Goal: Task Accomplishment & Management: Manage account settings

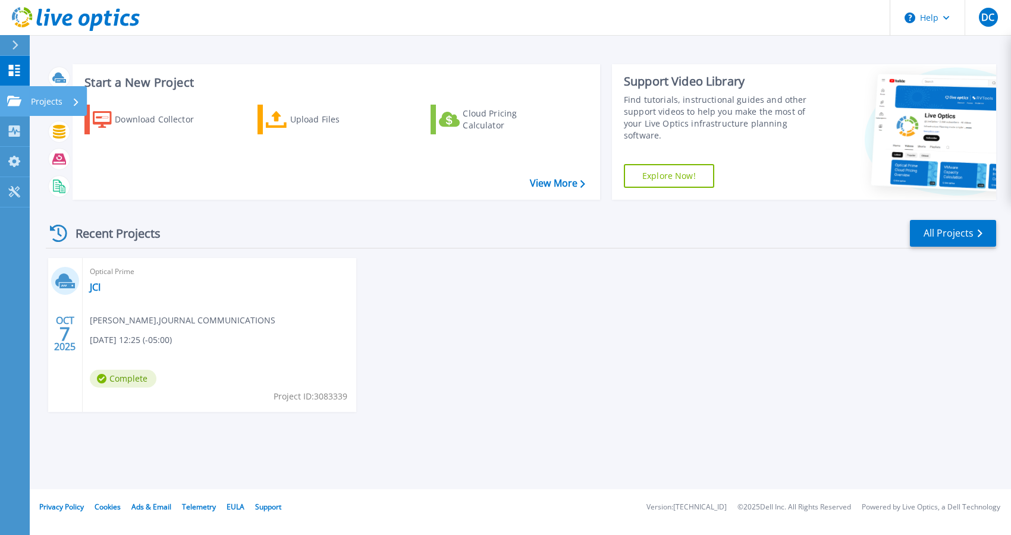
click at [73, 104] on div "Projects" at bounding box center [55, 101] width 49 height 31
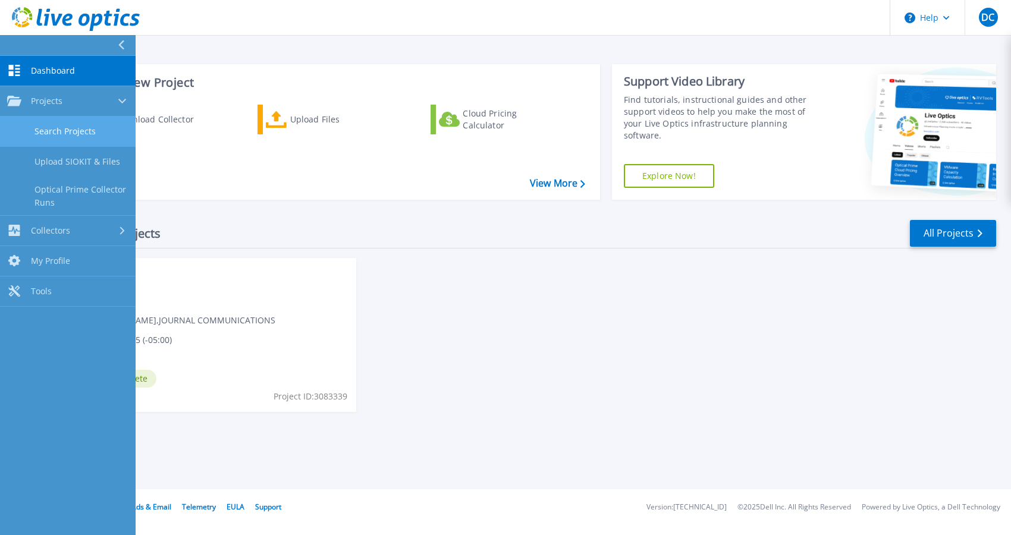
click at [79, 128] on link "Search Projects" at bounding box center [68, 132] width 136 height 30
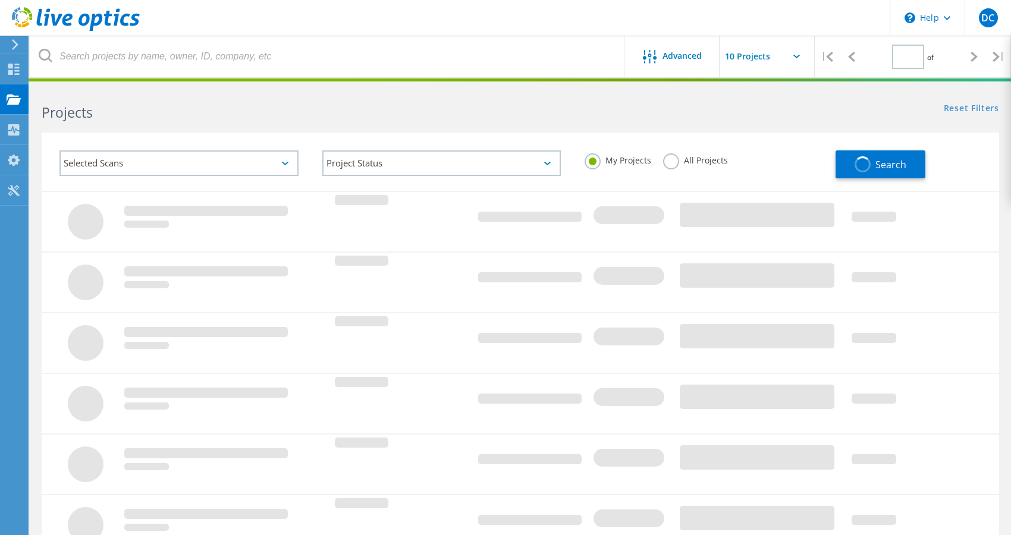
type input "1"
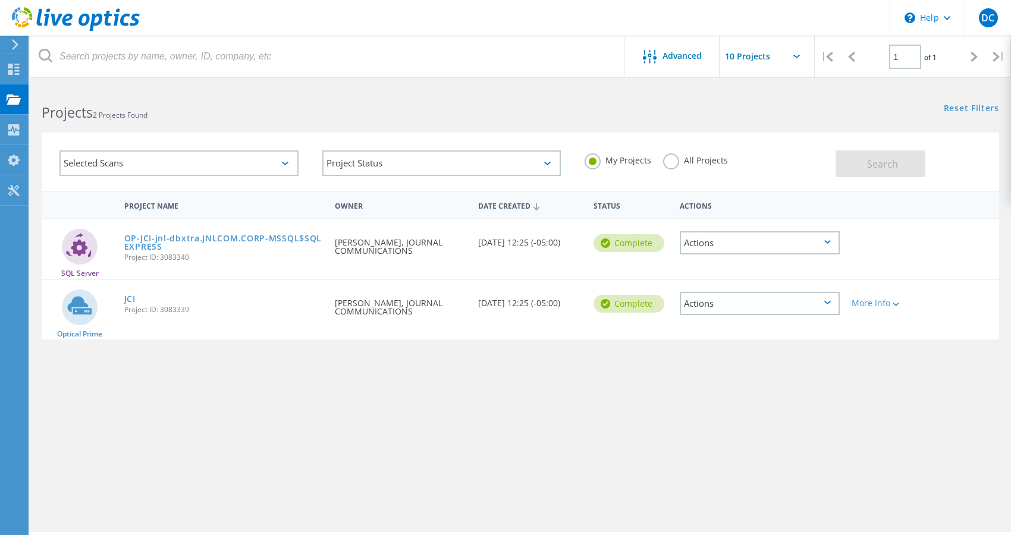
click at [824, 303] on icon at bounding box center [827, 303] width 7 height 4
click at [892, 304] on div at bounding box center [894, 303] width 9 height 7
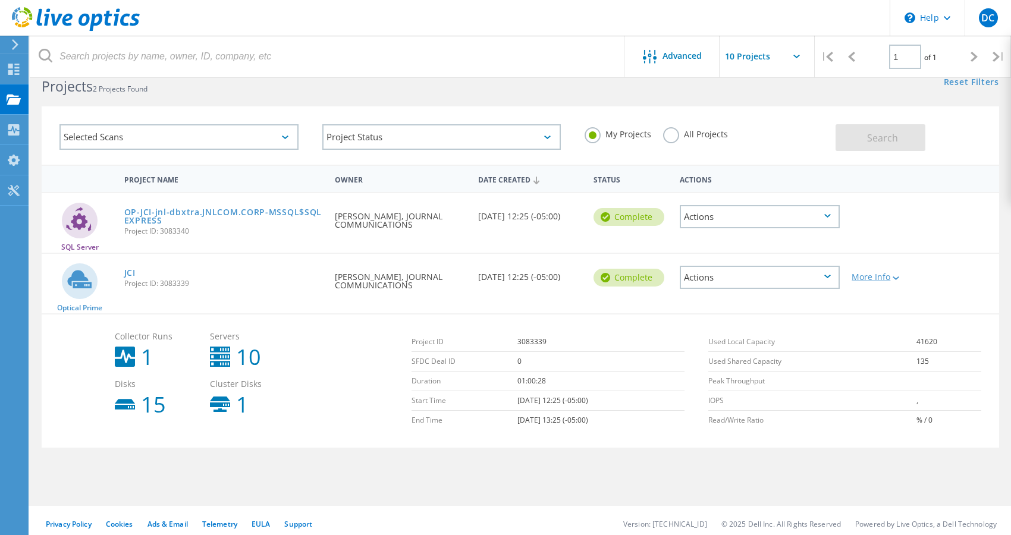
scroll to position [33, 0]
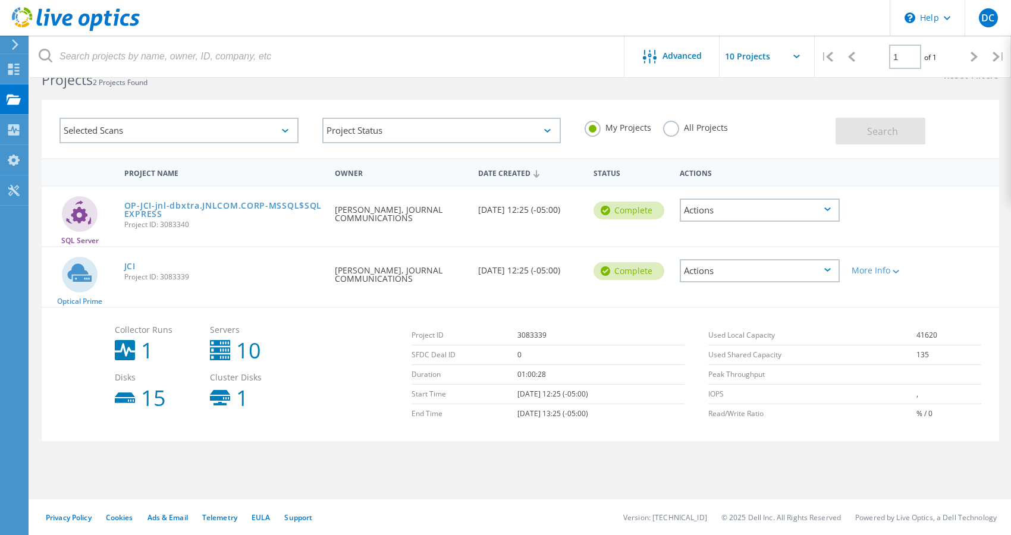
click at [709, 212] on div "Actions" at bounding box center [759, 210] width 160 height 23
click at [729, 186] on div "Project Details" at bounding box center [760, 183] width 158 height 18
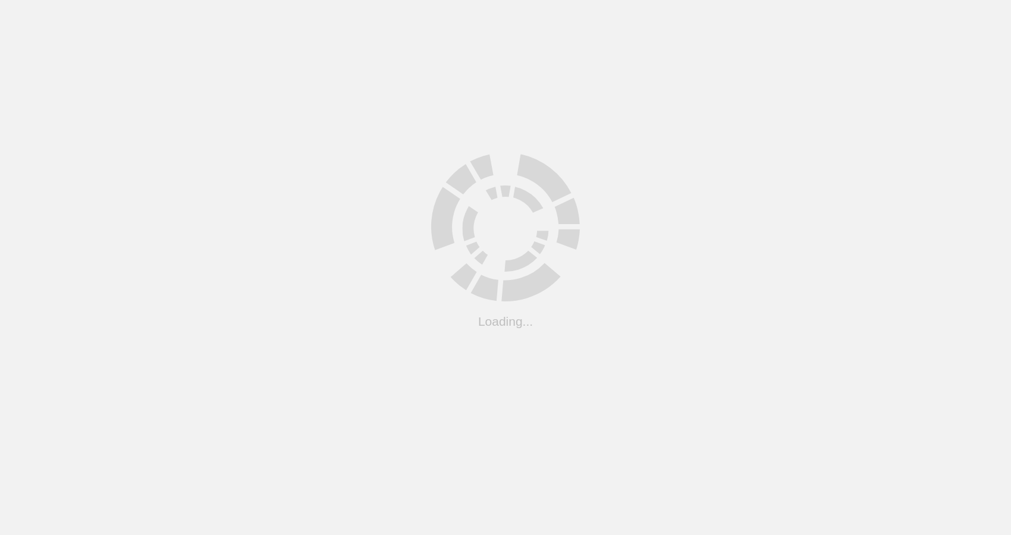
scroll to position [33, 0]
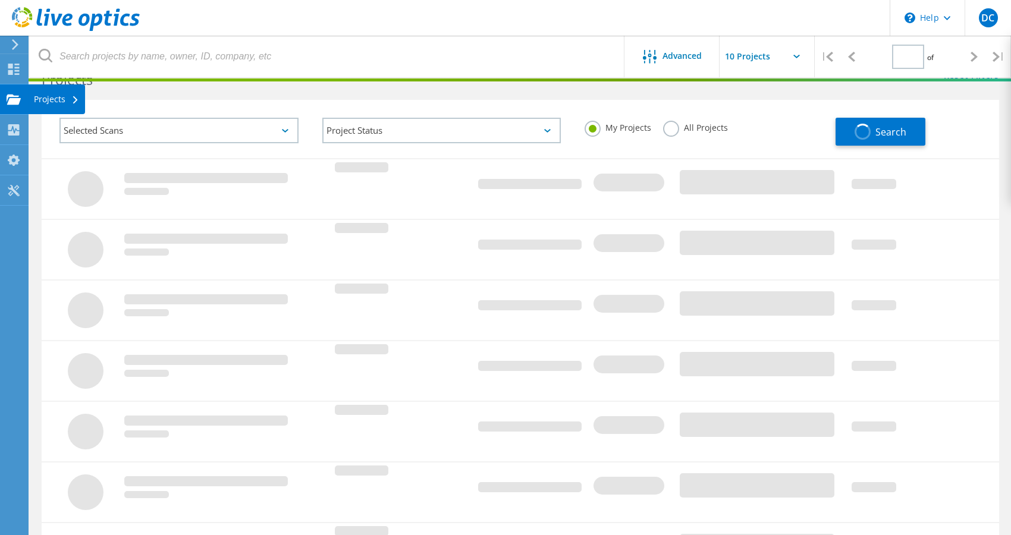
type input "1"
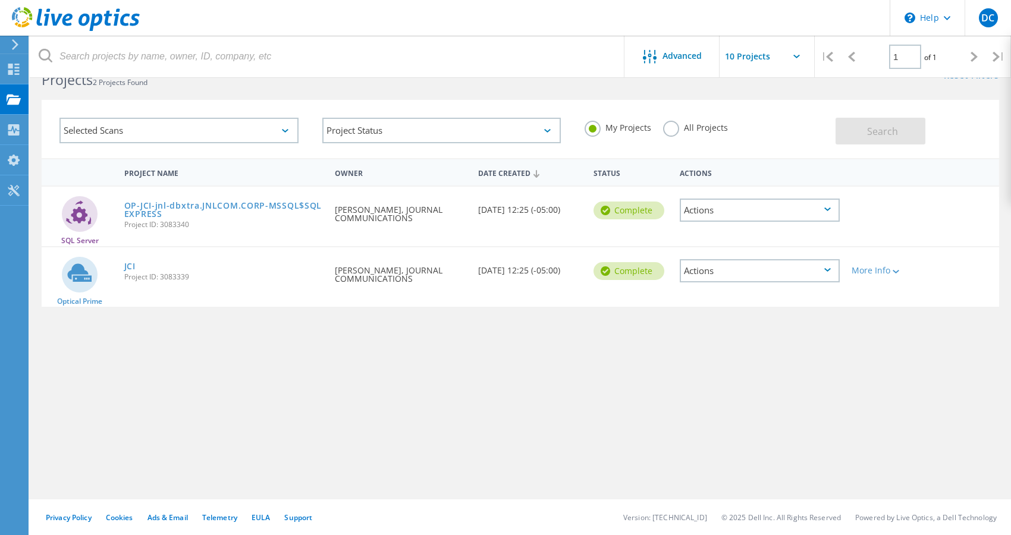
click at [820, 270] on div "Actions" at bounding box center [759, 270] width 160 height 23
click at [801, 210] on div "Actions" at bounding box center [759, 210] width 160 height 23
click at [795, 185] on div "Project Details" at bounding box center [760, 183] width 158 height 18
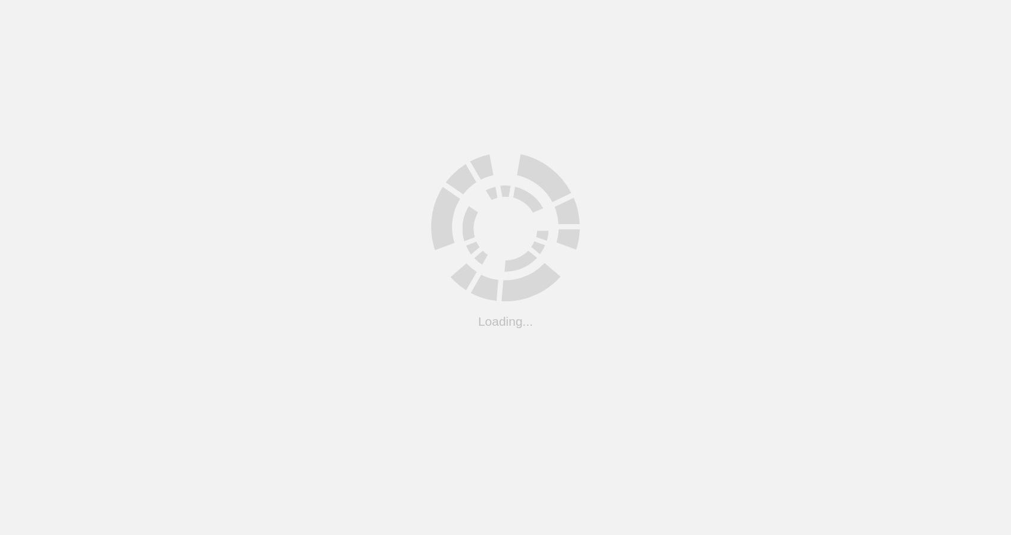
scroll to position [33, 0]
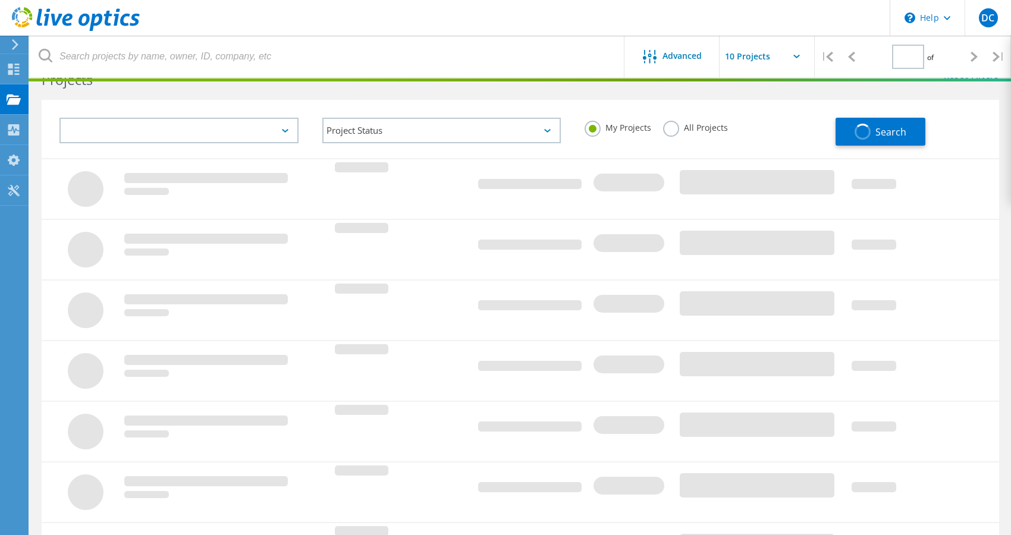
type input "1"
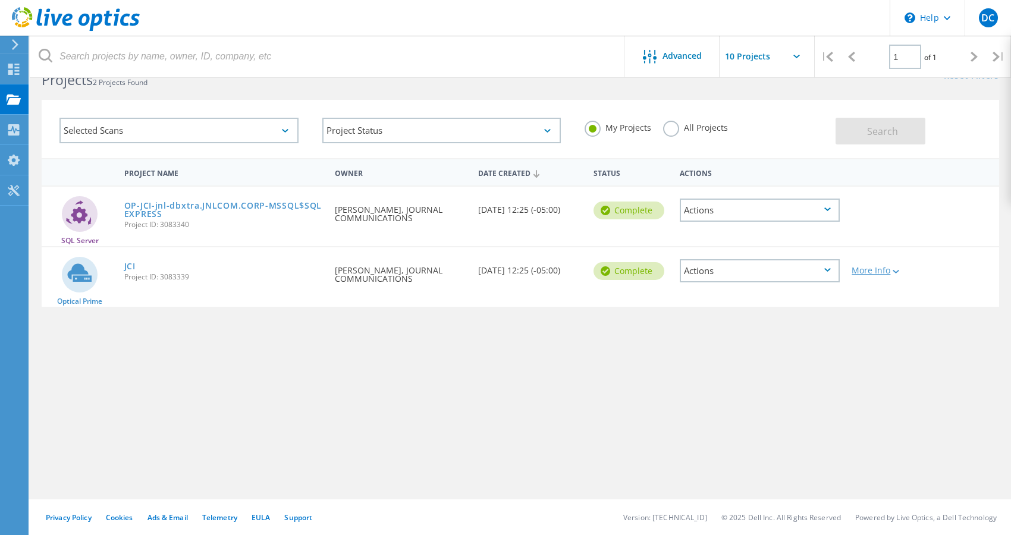
click at [898, 272] on icon at bounding box center [895, 272] width 7 height 4
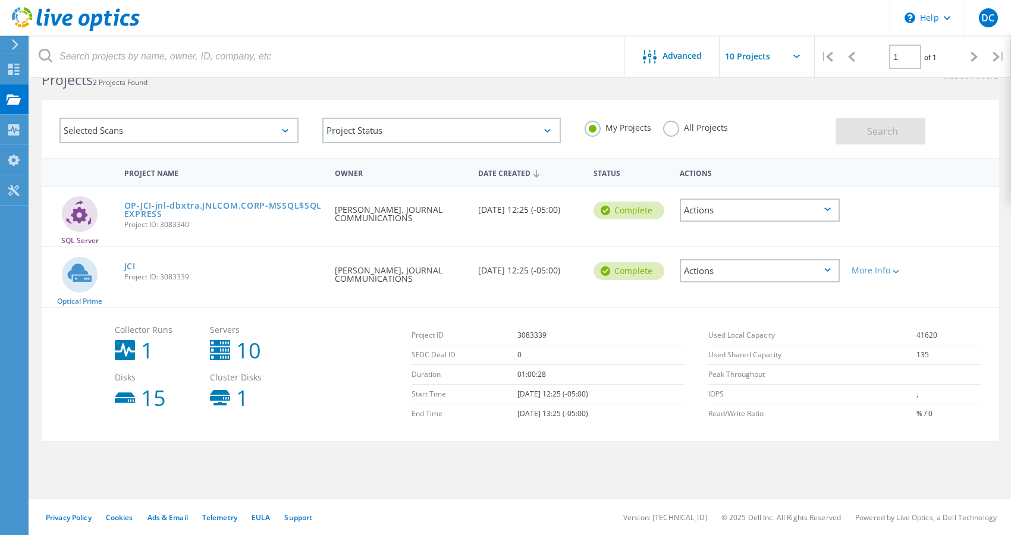
click at [810, 274] on div "Actions" at bounding box center [759, 270] width 160 height 23
click at [85, 128] on icon at bounding box center [82, 131] width 5 height 8
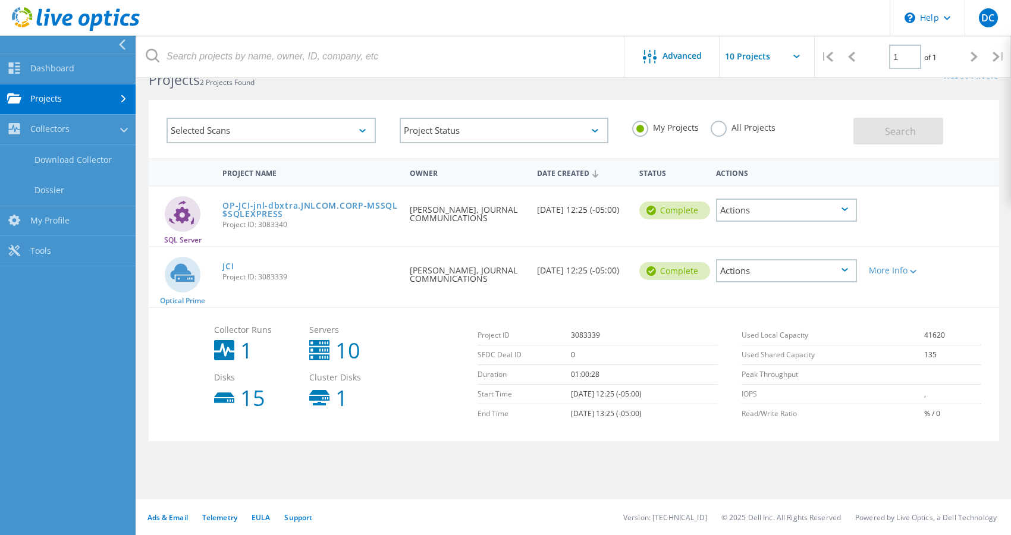
click at [122, 97] on icon at bounding box center [123, 99] width 5 height 8
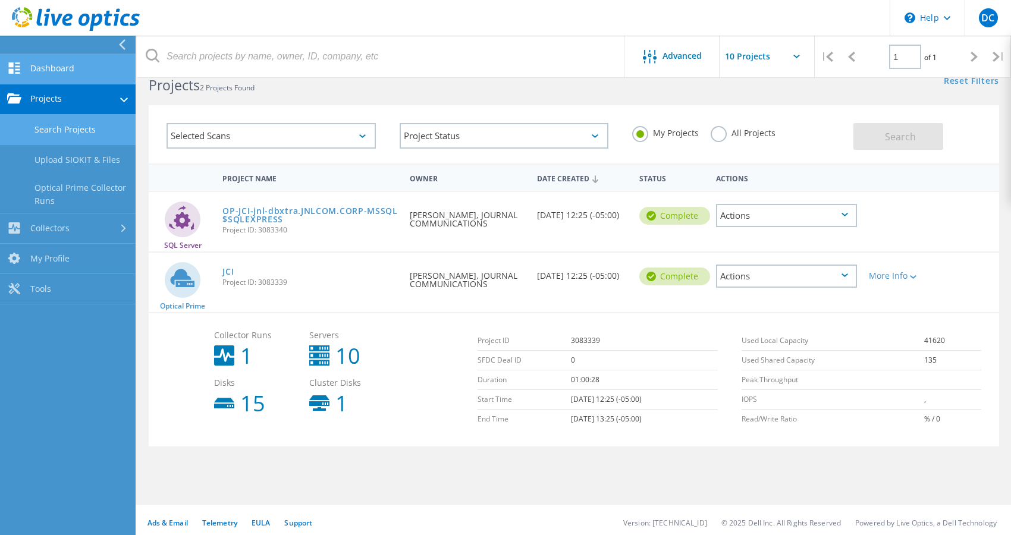
click at [72, 70] on link "Dashboard" at bounding box center [68, 69] width 136 height 30
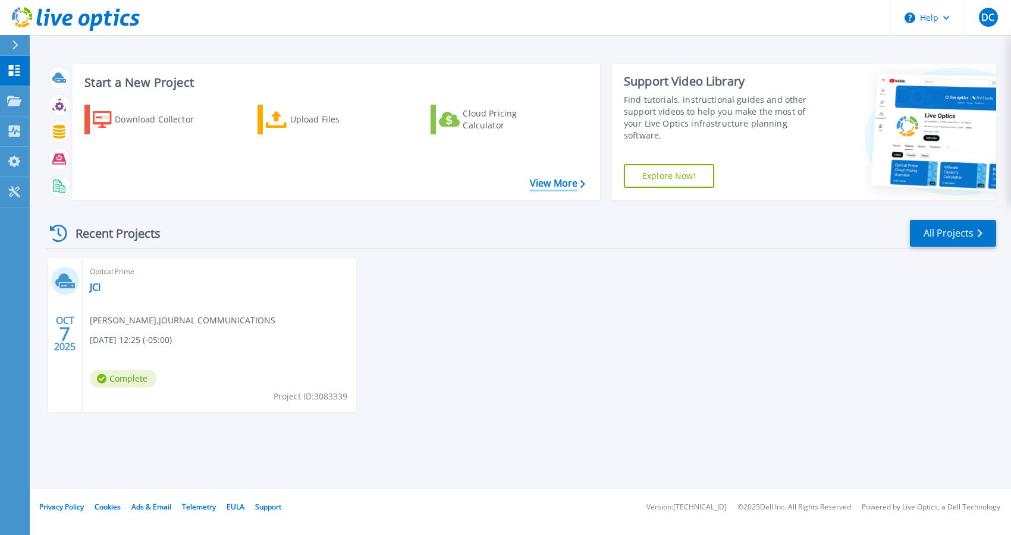
click at [555, 184] on link "View More" at bounding box center [557, 183] width 55 height 11
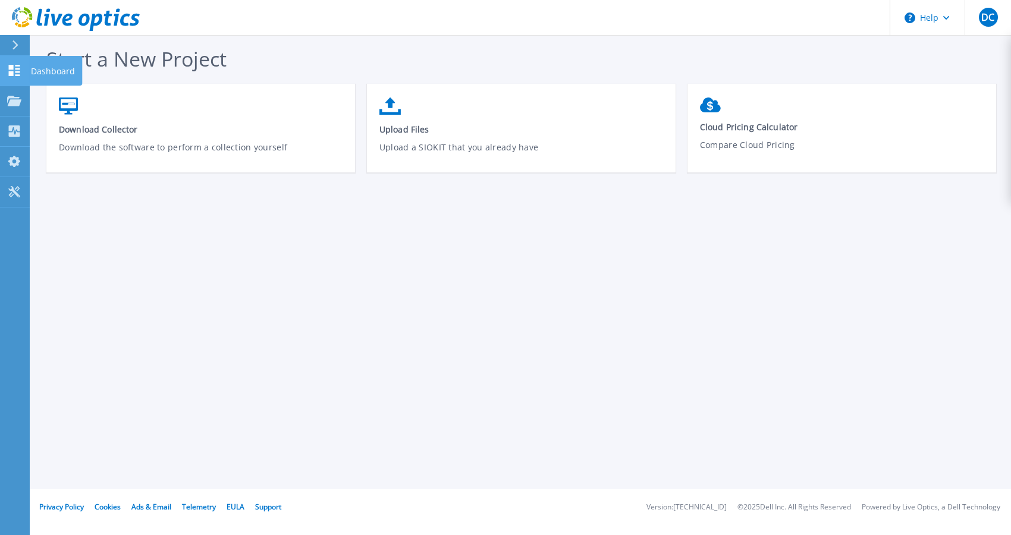
click at [14, 68] on icon at bounding box center [14, 70] width 14 height 11
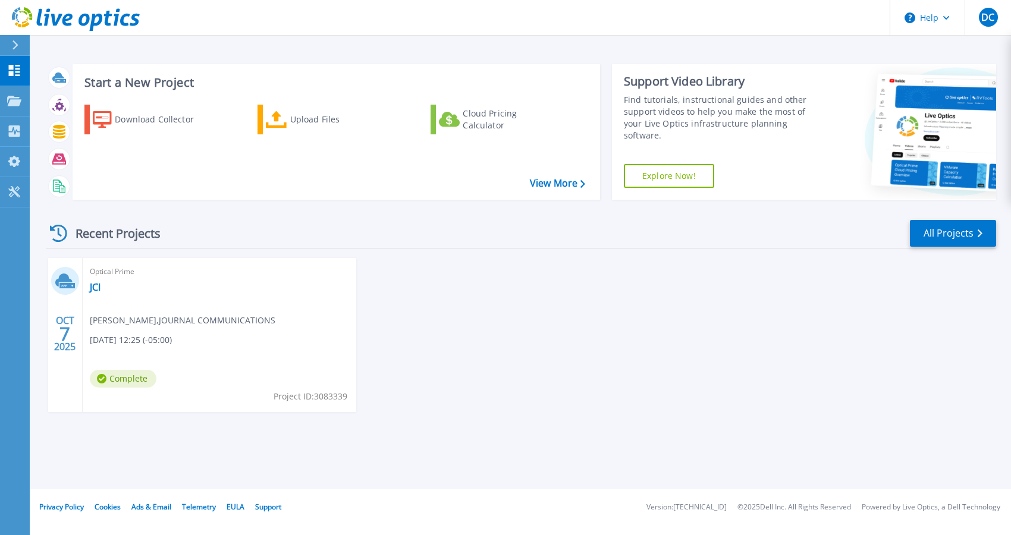
click at [17, 43] on icon at bounding box center [15, 45] width 7 height 10
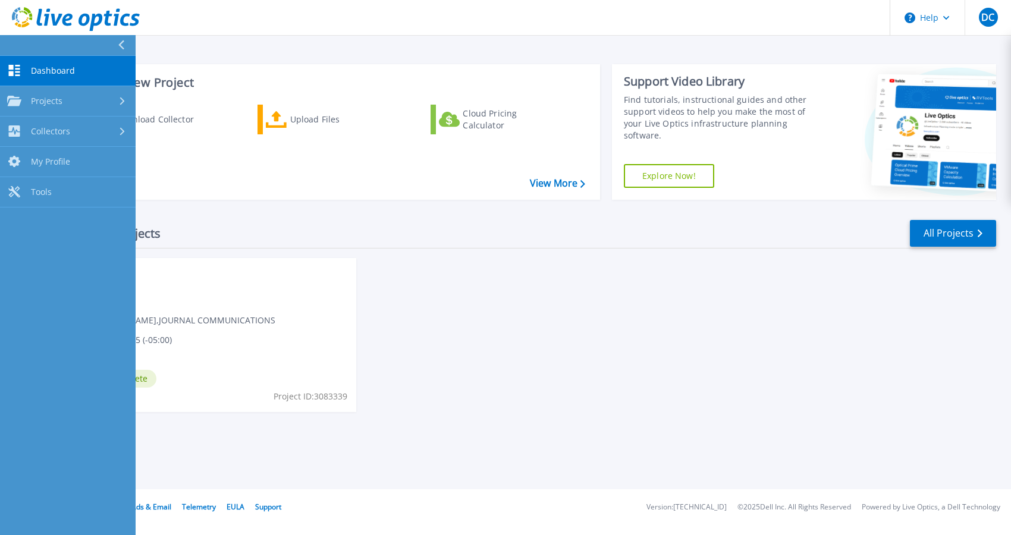
click at [17, 43] on button at bounding box center [68, 45] width 136 height 21
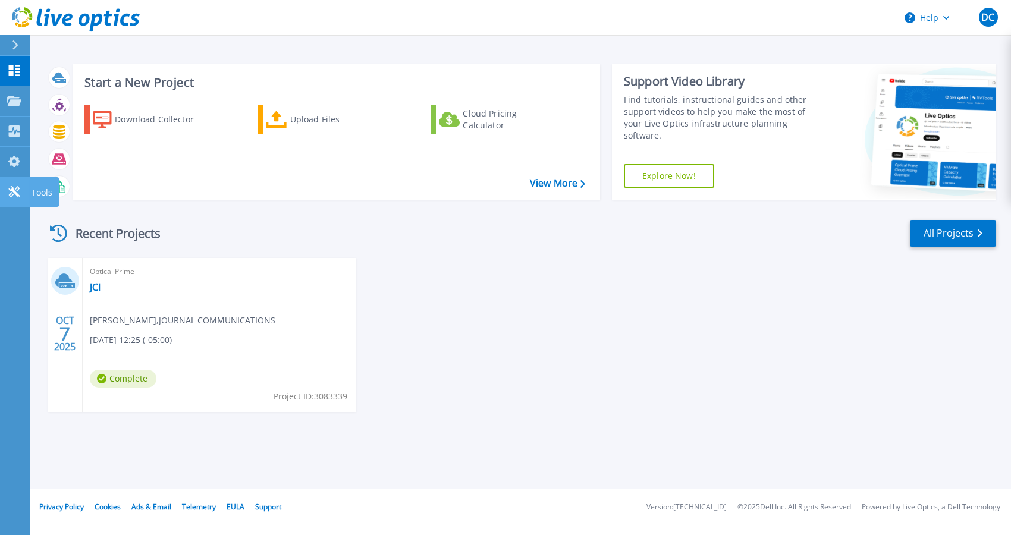
click at [14, 189] on icon at bounding box center [13, 191] width 11 height 11
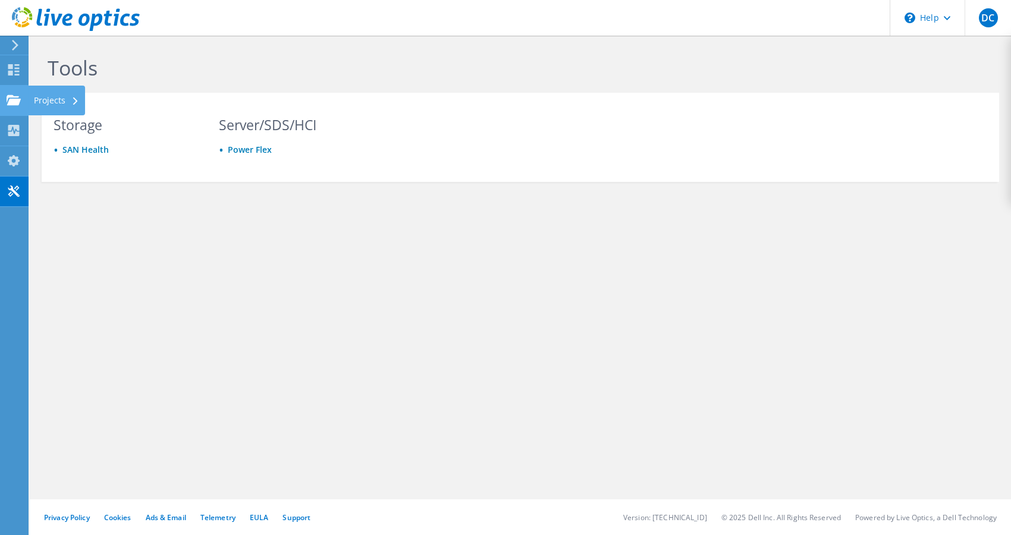
click at [17, 104] on use at bounding box center [14, 100] width 14 height 10
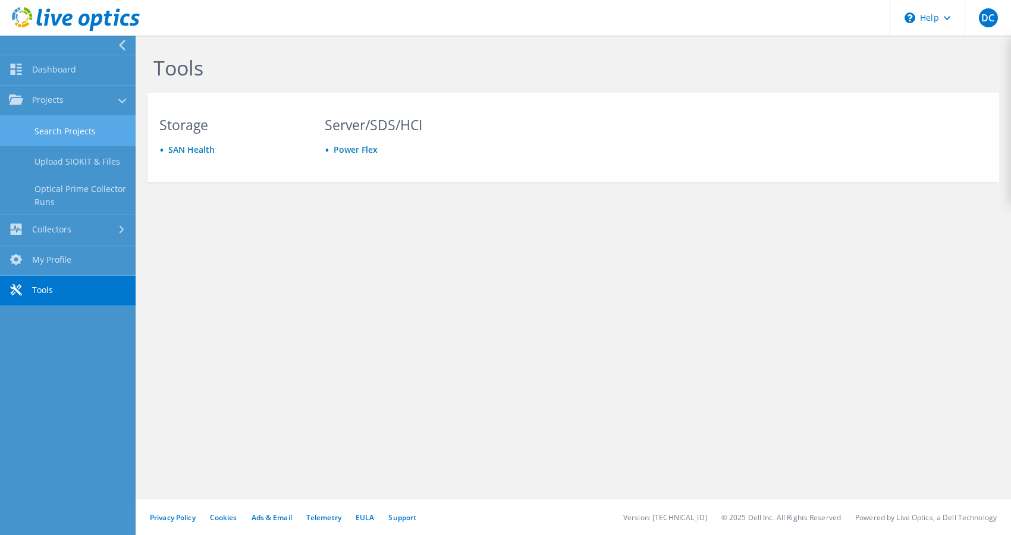
click at [67, 125] on link "Search Projects" at bounding box center [68, 131] width 136 height 30
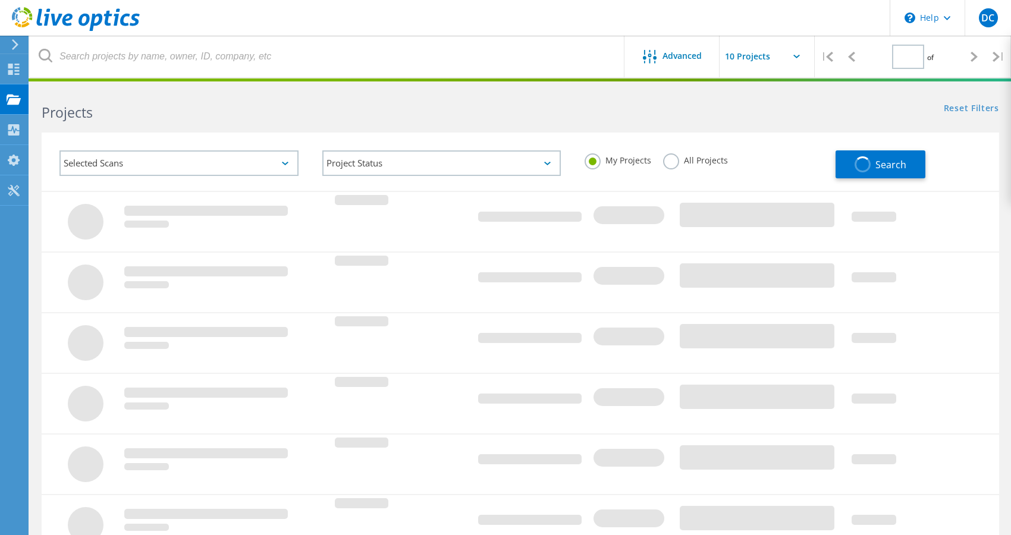
type input "1"
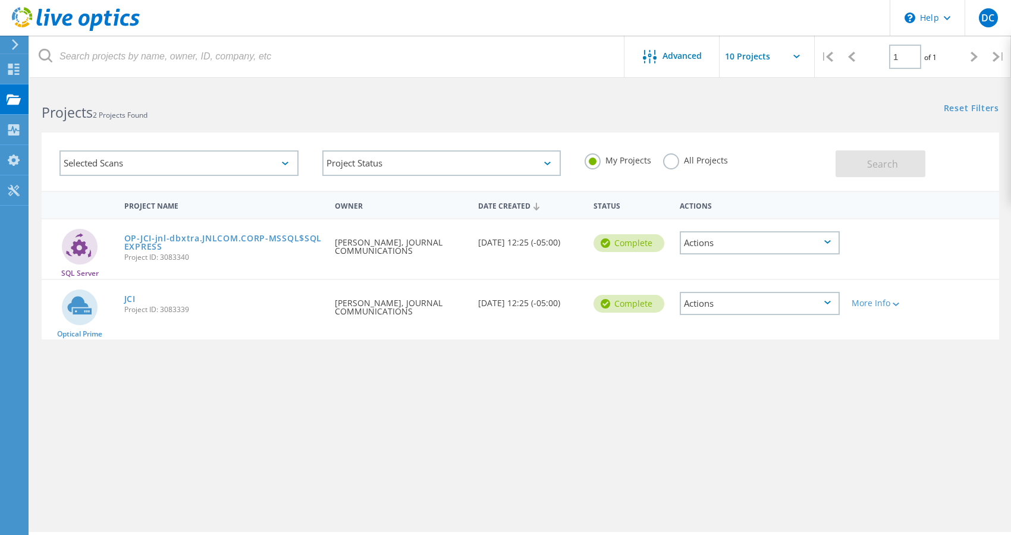
click at [799, 53] on input "text" at bounding box center [778, 57] width 119 height 42
click at [271, 165] on div "Selected Scans" at bounding box center [178, 163] width 239 height 26
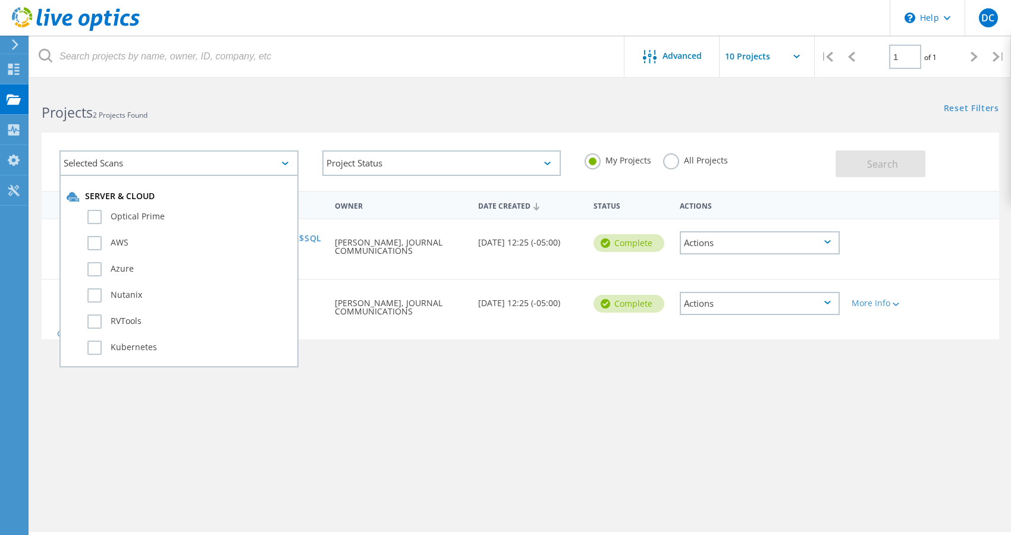
click at [366, 306] on div "Requested By Daniel Cantrell, JOURNAL COMMUNICATIONS" at bounding box center [401, 304] width 144 height 48
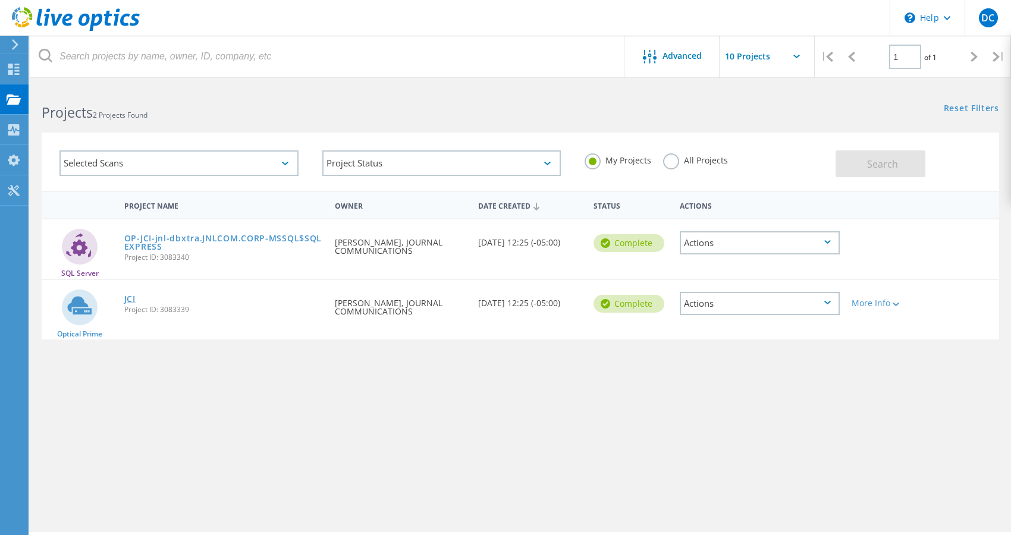
click at [130, 298] on link "JCI" at bounding box center [129, 299] width 11 height 8
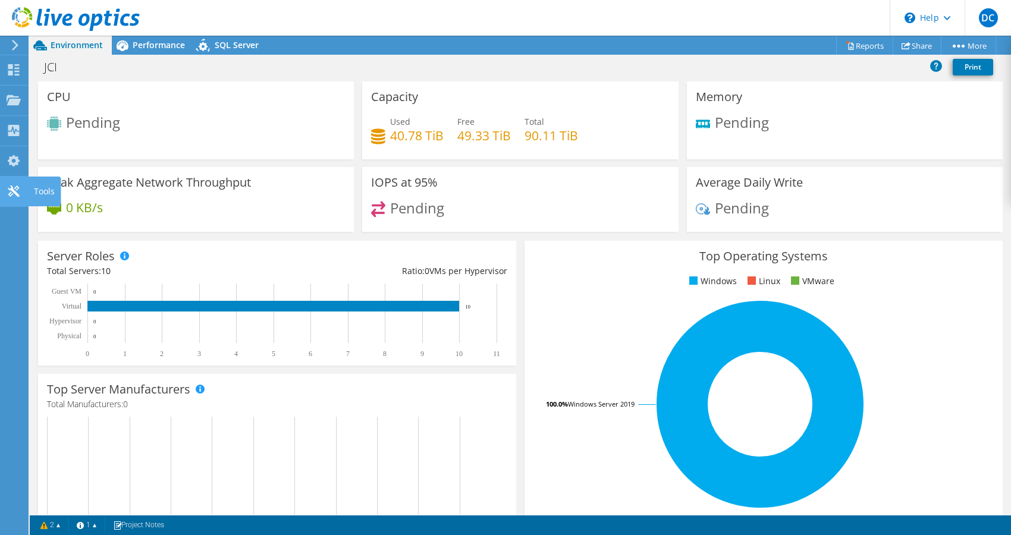
click at [20, 188] on icon at bounding box center [14, 190] width 14 height 11
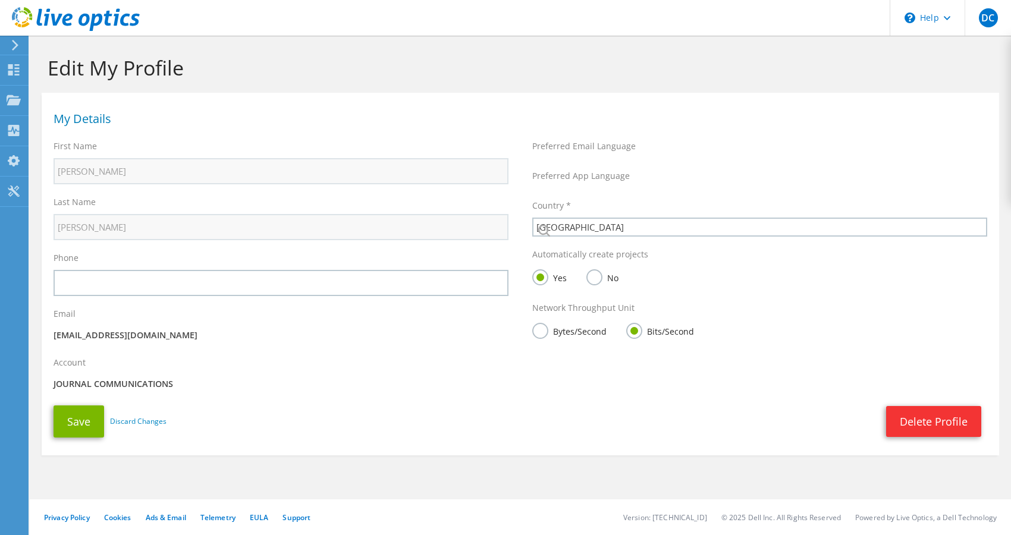
select select "224"
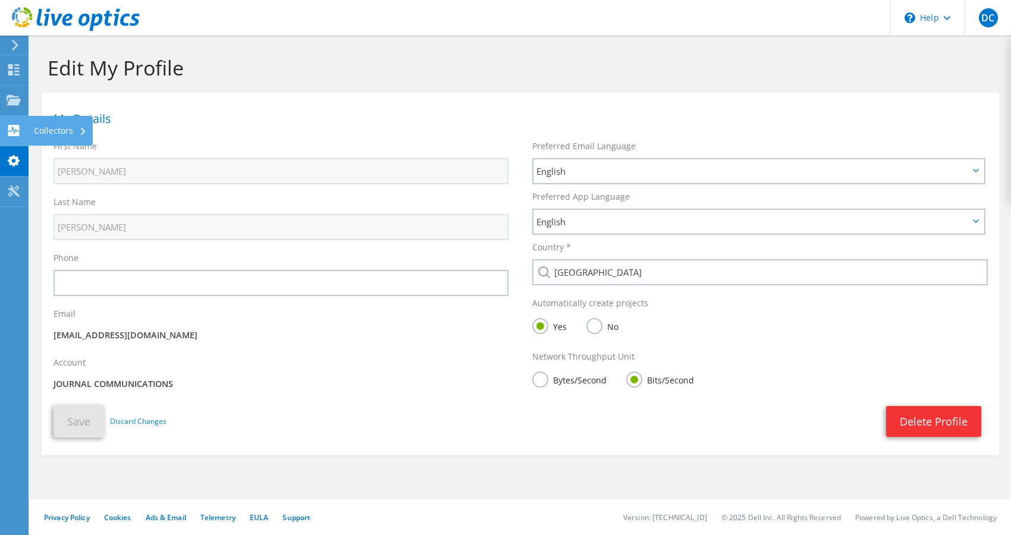
click at [17, 129] on use at bounding box center [13, 130] width 11 height 11
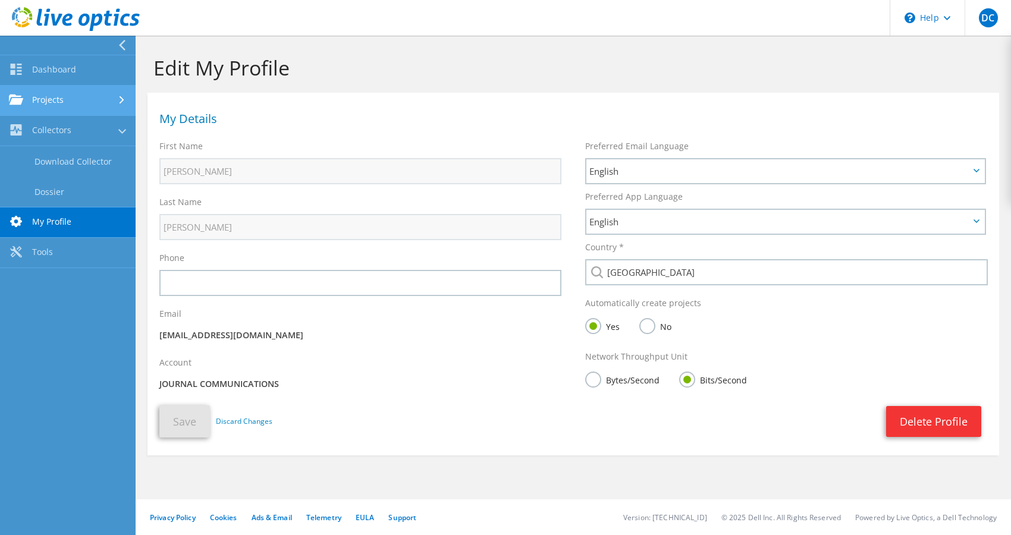
click at [84, 103] on link "Projects" at bounding box center [68, 101] width 136 height 30
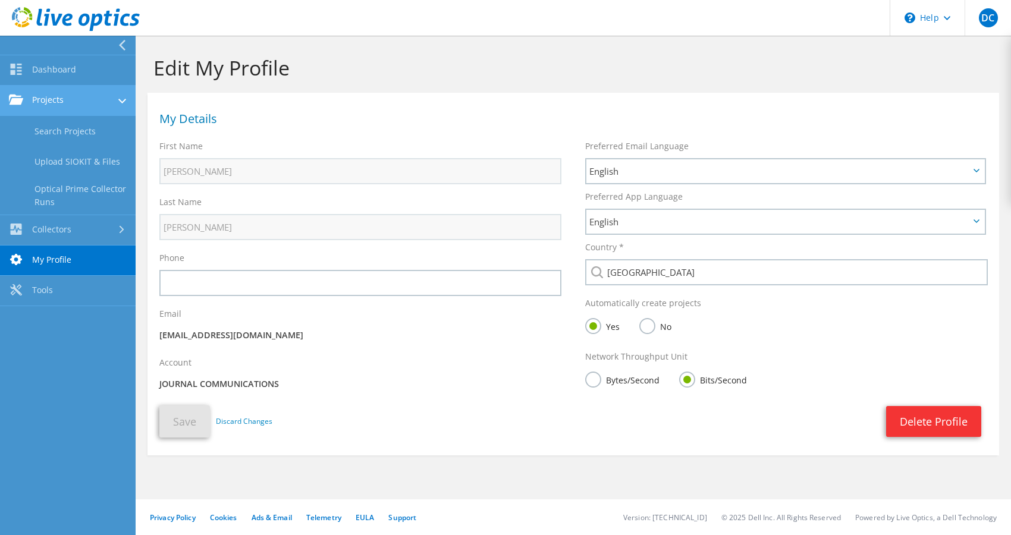
click at [80, 102] on link "Projects" at bounding box center [68, 101] width 136 height 30
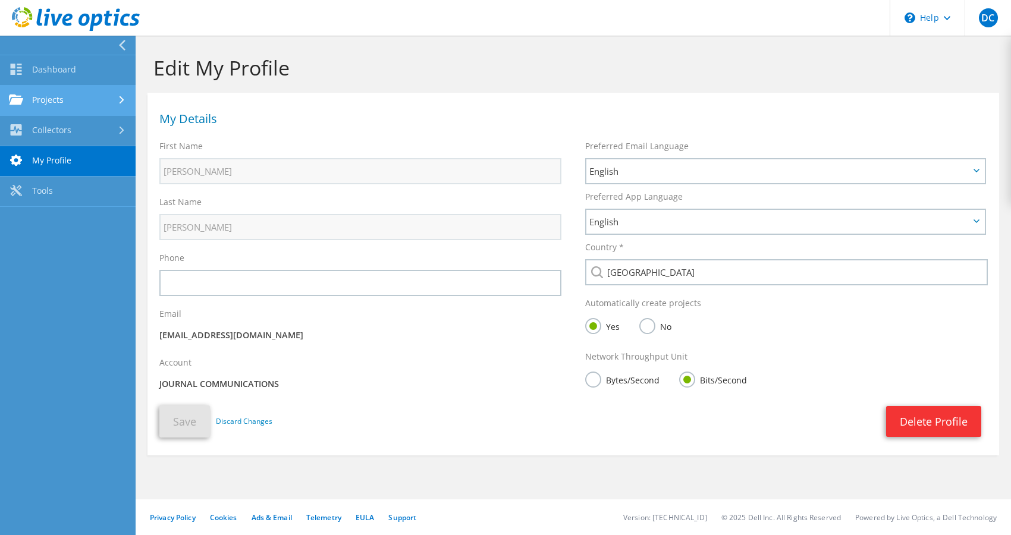
click at [93, 98] on link "Projects" at bounding box center [68, 101] width 136 height 30
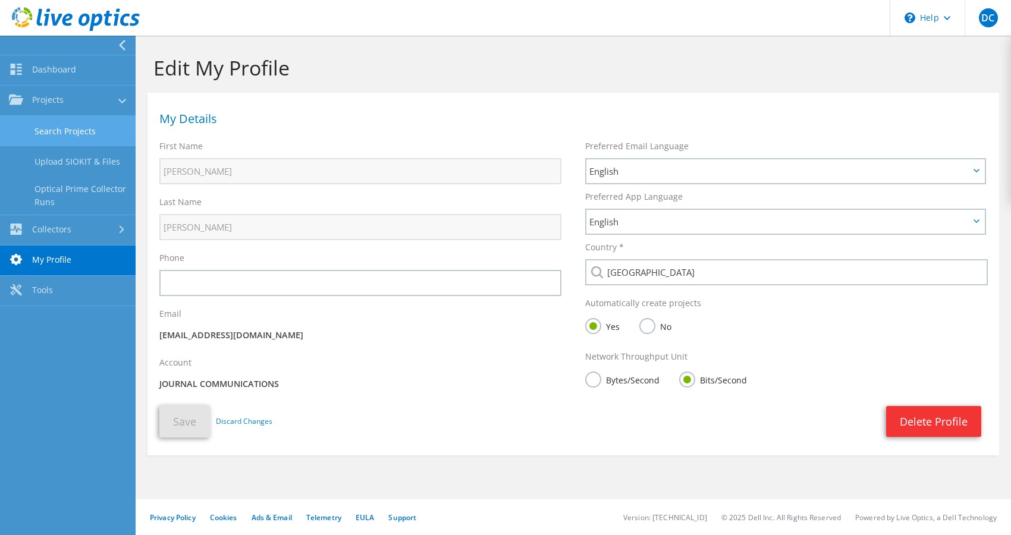
click at [84, 133] on link "Search Projects" at bounding box center [68, 131] width 136 height 30
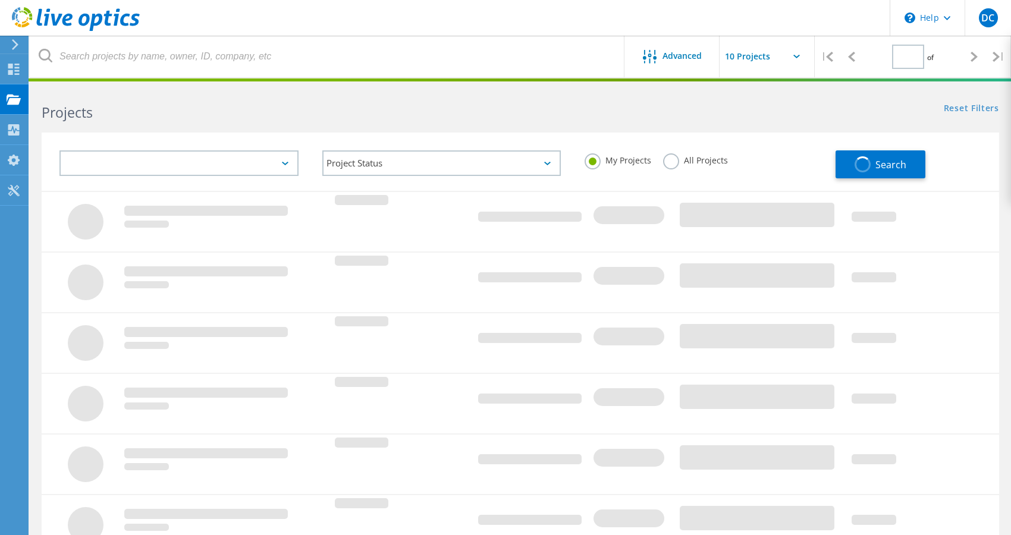
type input "1"
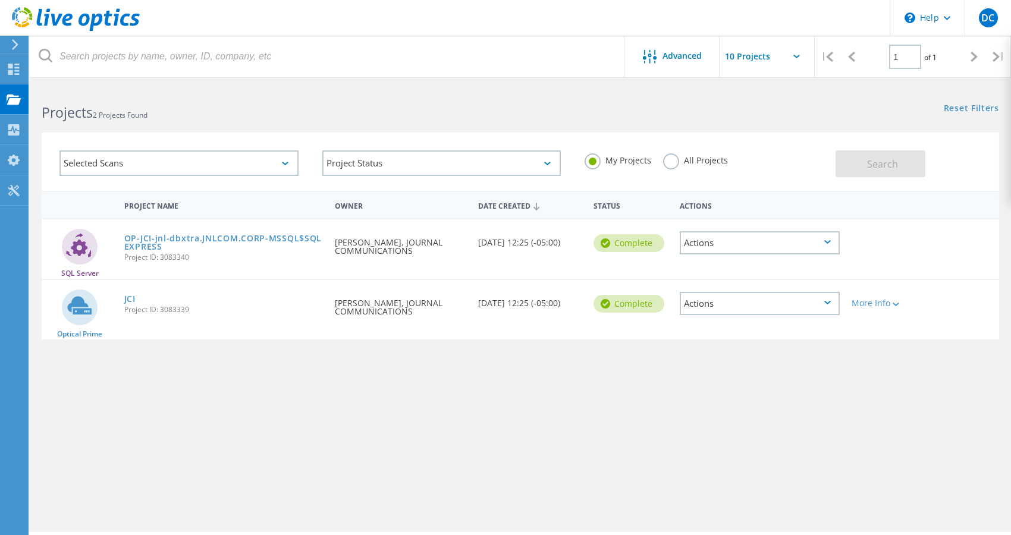
click at [827, 304] on icon at bounding box center [827, 303] width 7 height 4
click at [889, 306] on div "More Info" at bounding box center [883, 303] width 65 height 8
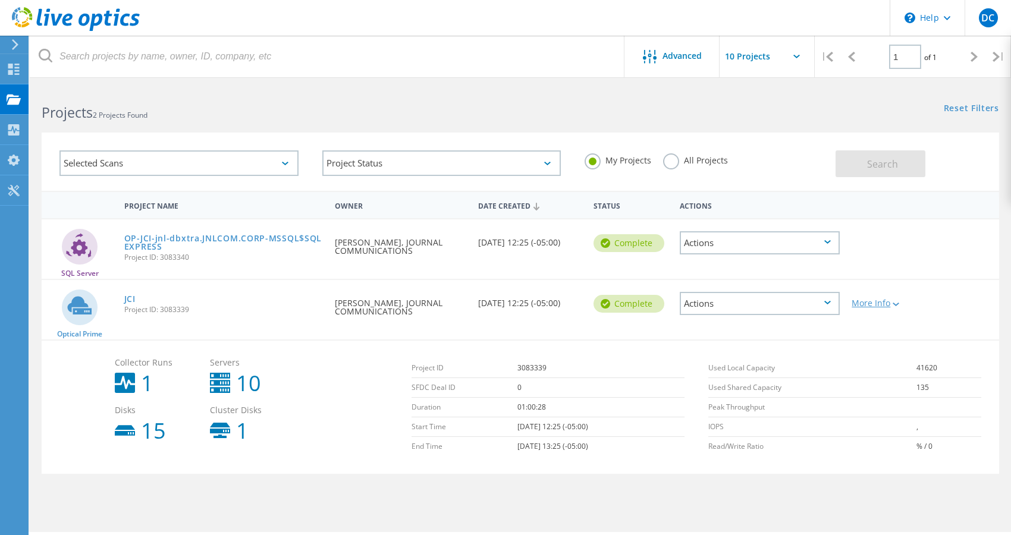
click at [889, 306] on div "More Info" at bounding box center [883, 303] width 65 height 8
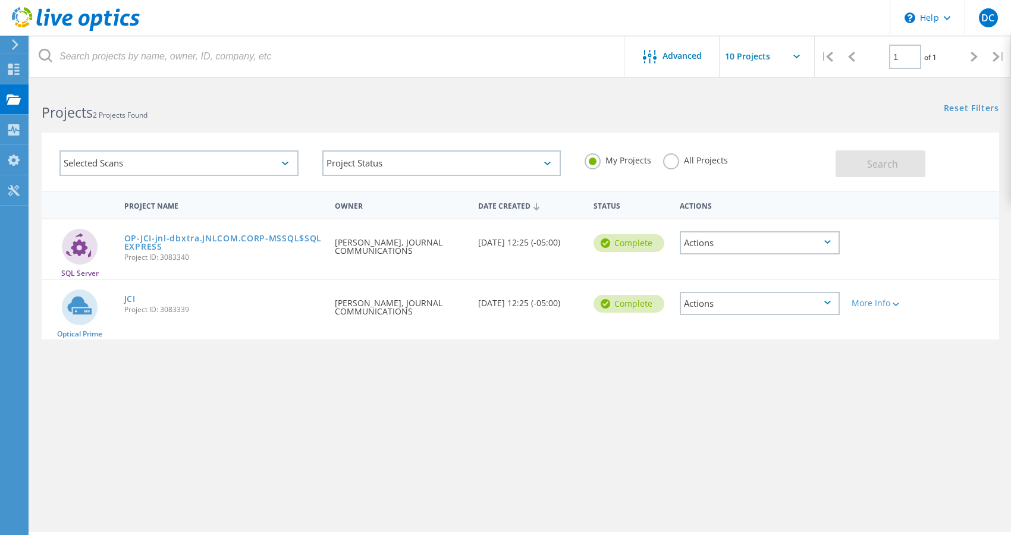
click at [152, 162] on div "Selected Scans" at bounding box center [178, 163] width 239 height 26
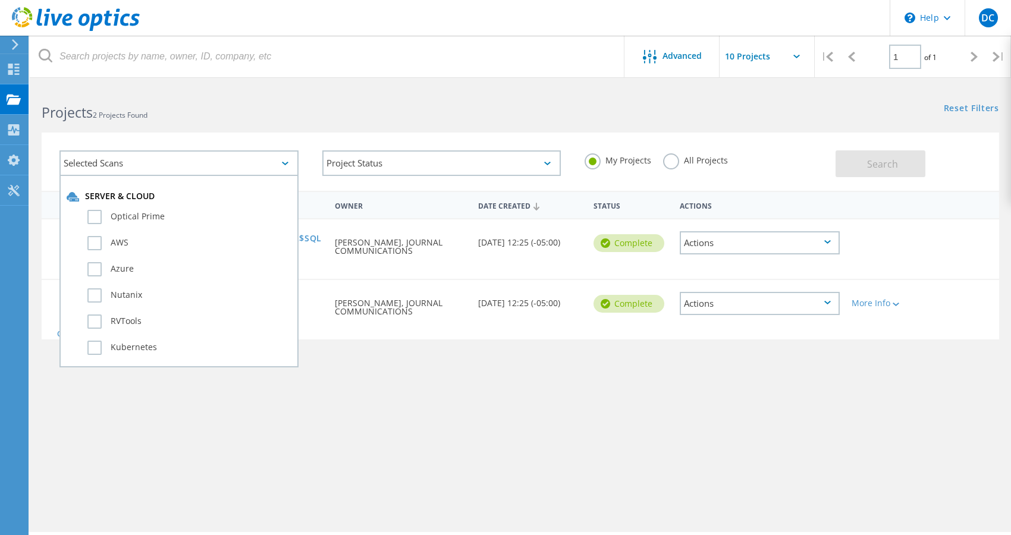
click at [151, 162] on div "Selected Scans" at bounding box center [178, 163] width 239 height 26
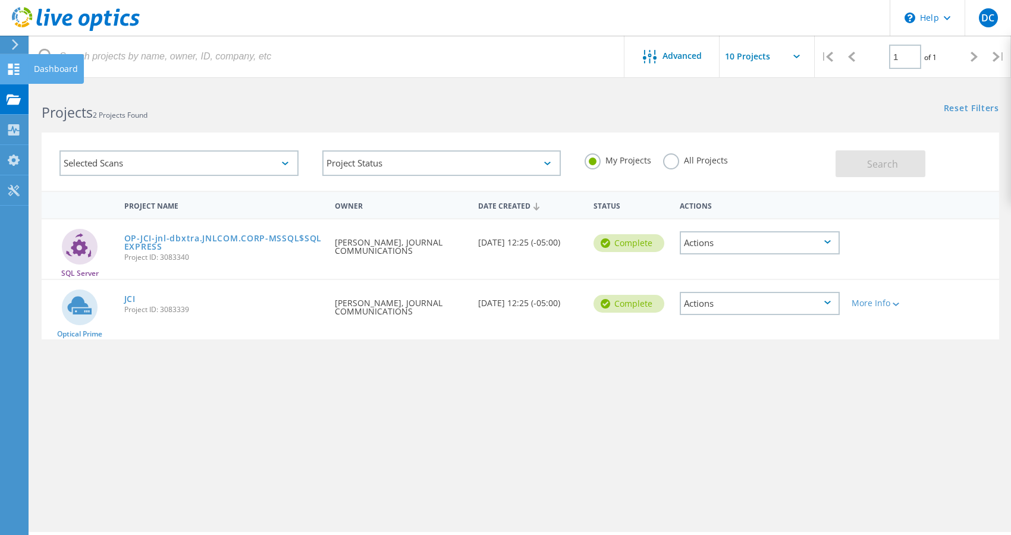
click at [15, 67] on use at bounding box center [13, 69] width 11 height 11
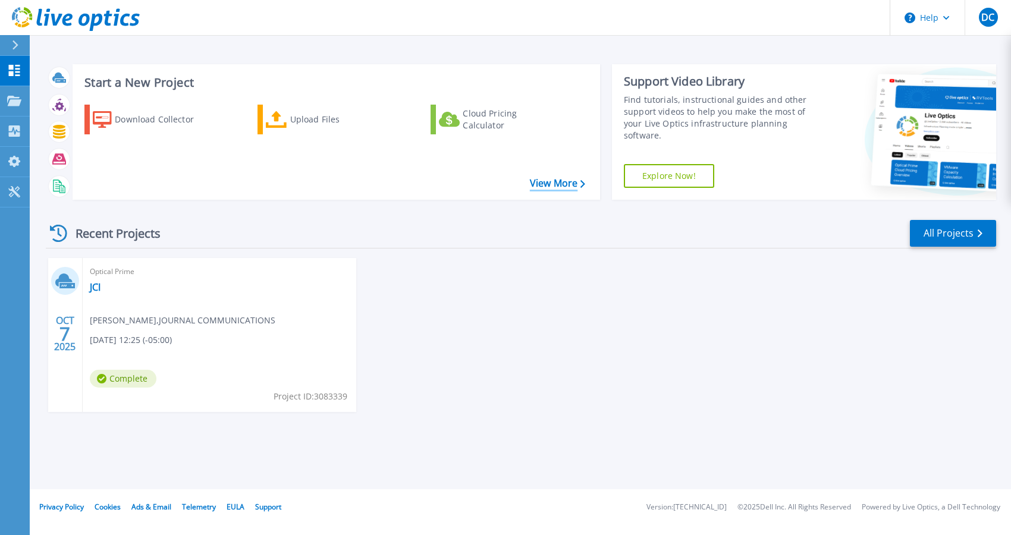
click at [565, 189] on link "View More" at bounding box center [557, 183] width 55 height 11
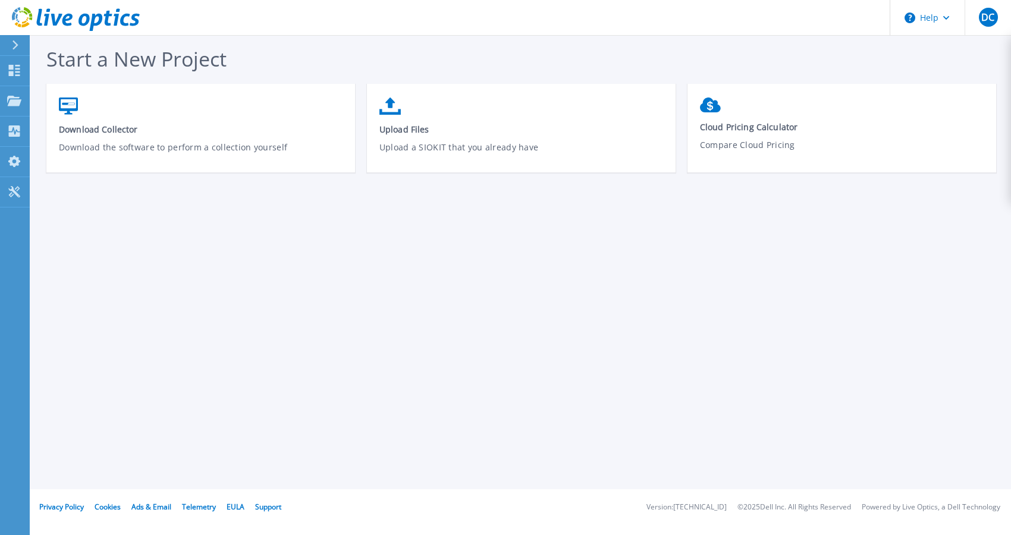
click at [16, 46] on icon at bounding box center [15, 45] width 6 height 10
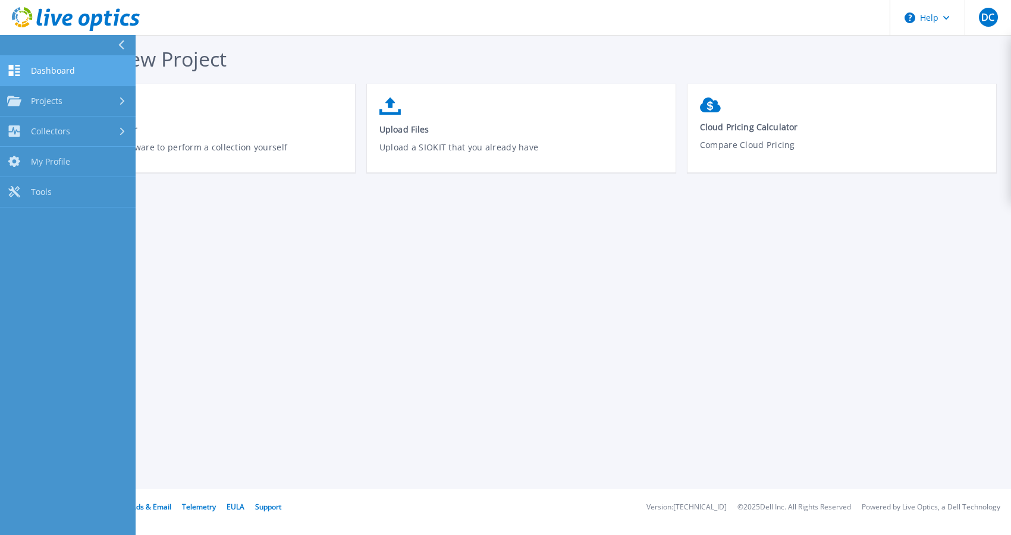
click at [52, 74] on span "Dashboard" at bounding box center [53, 70] width 44 height 11
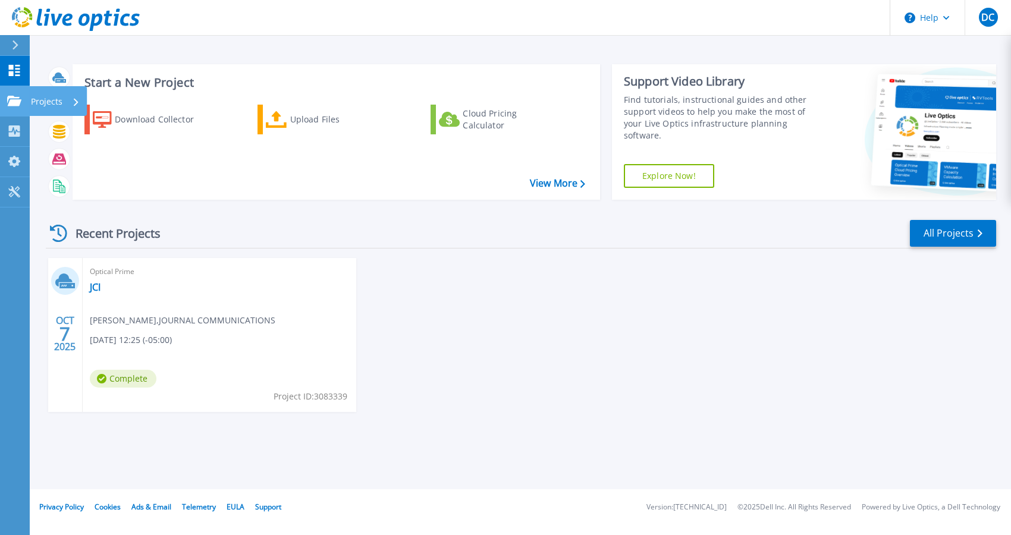
click at [17, 105] on icon at bounding box center [14, 101] width 14 height 10
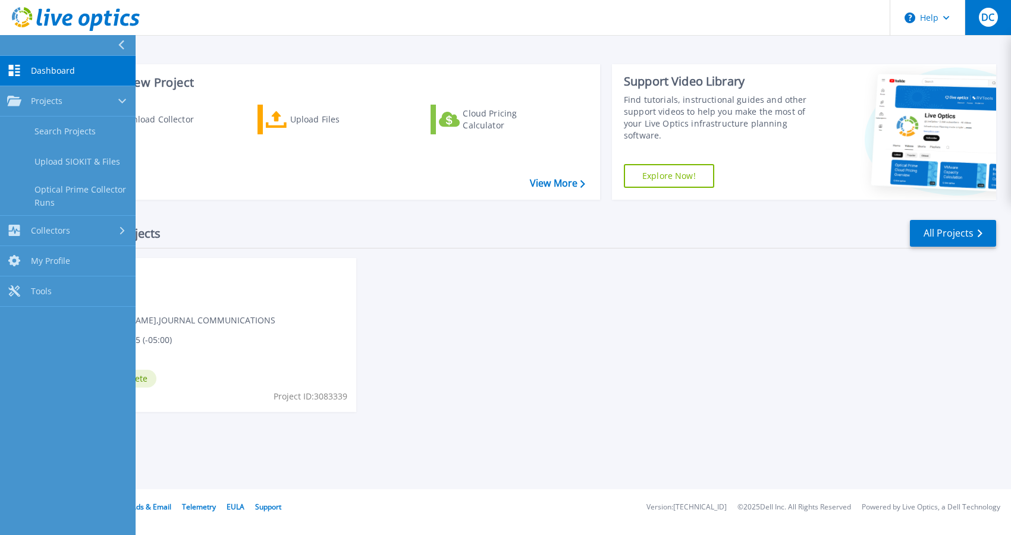
click at [988, 17] on span "DC" at bounding box center [987, 17] width 13 height 10
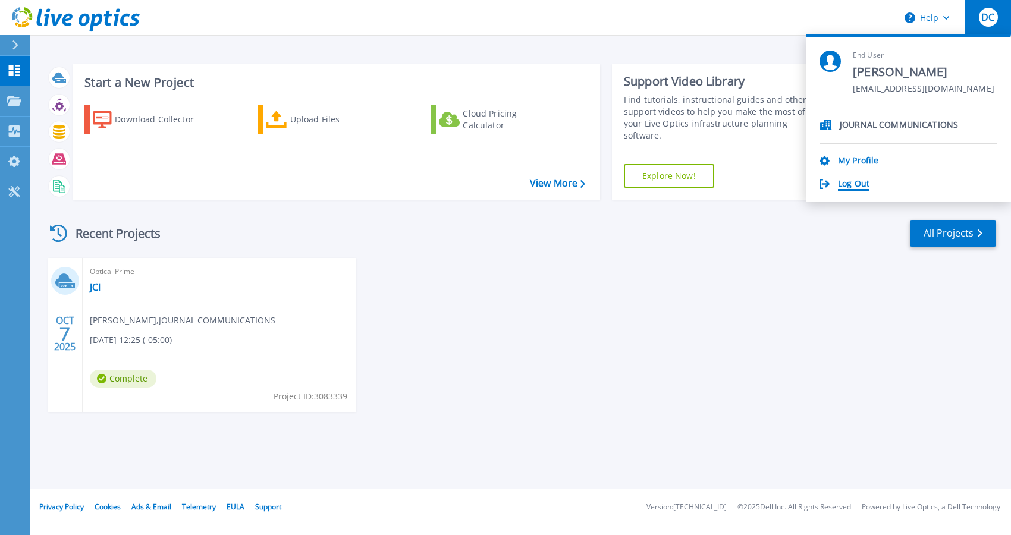
click at [849, 183] on link "Log Out" at bounding box center [854, 184] width 32 height 11
